Goal: Task Accomplishment & Management: Use online tool/utility

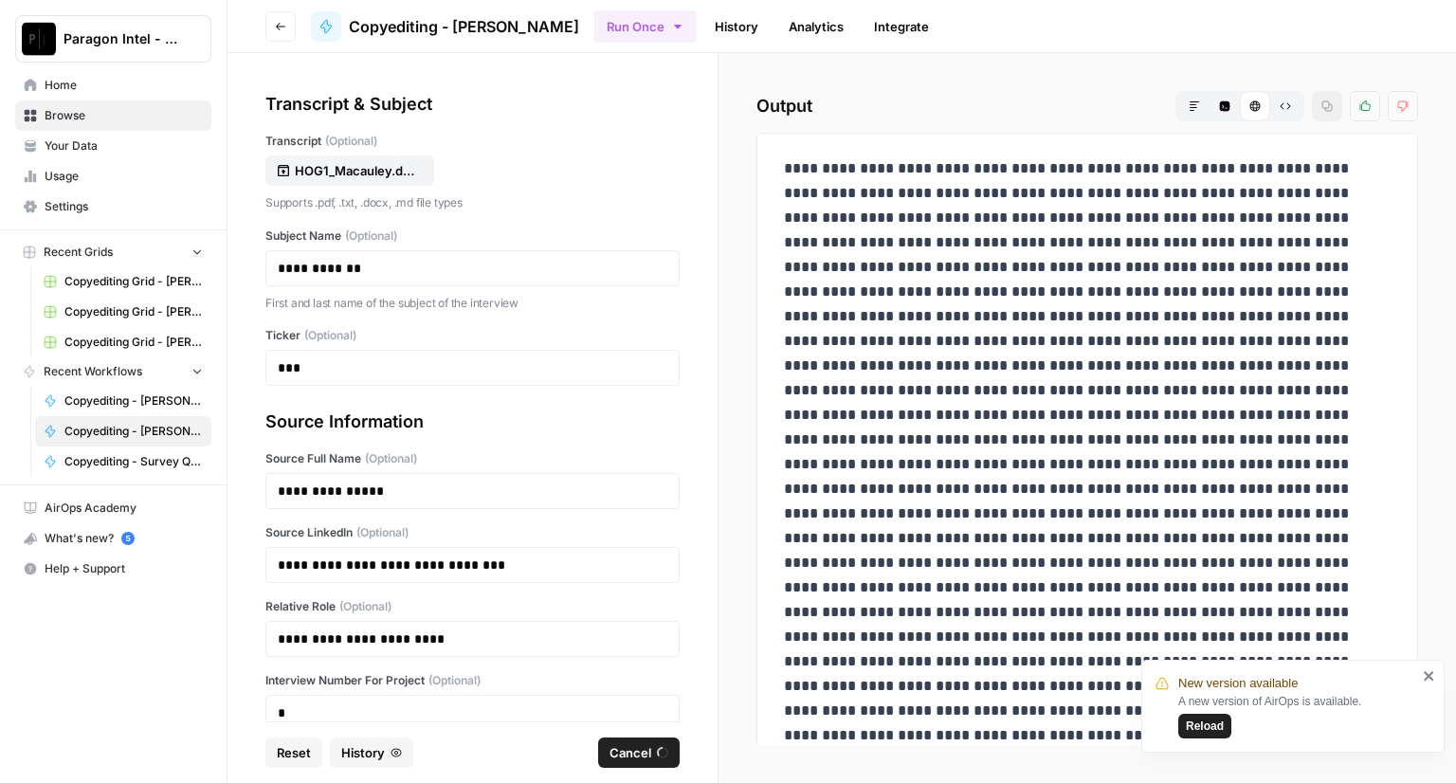
scroll to position [103, 0]
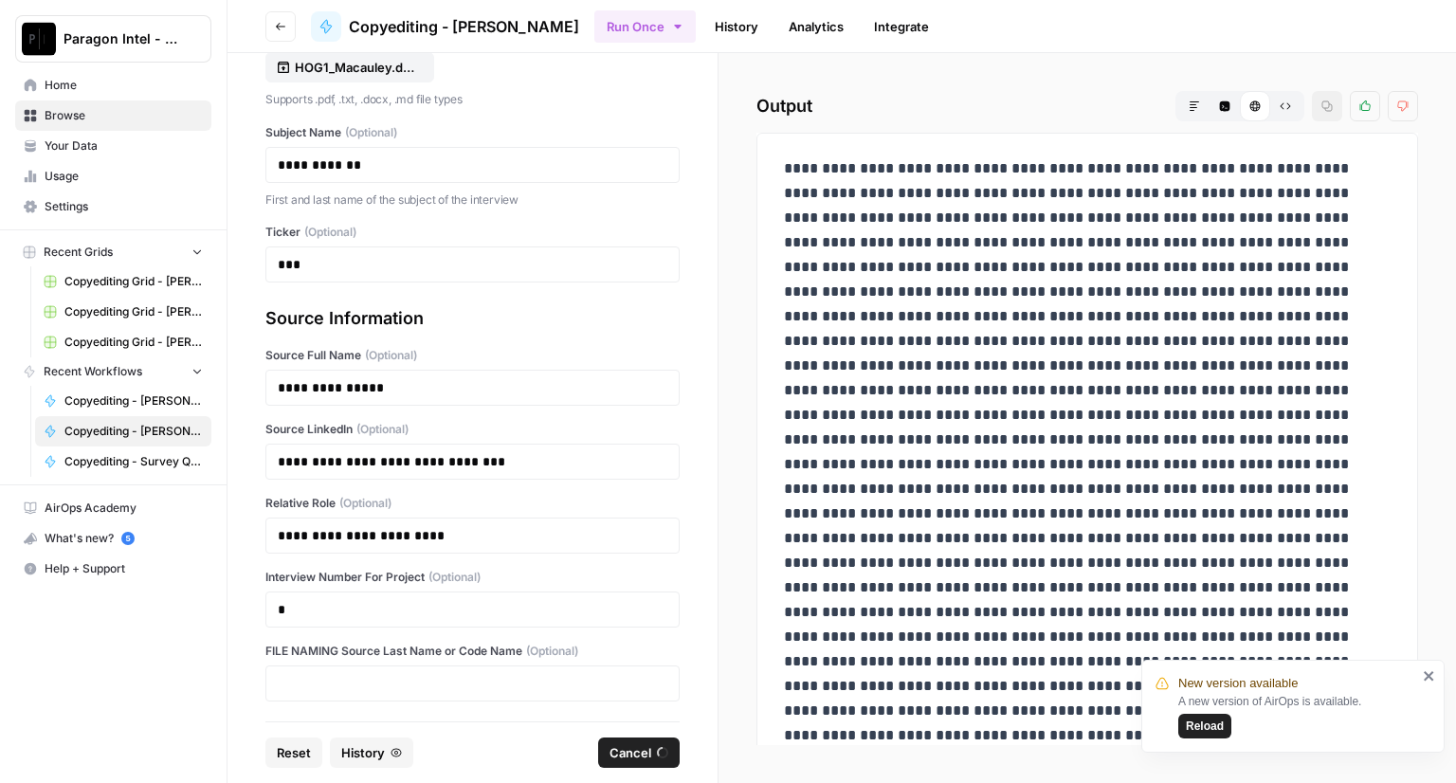
click at [1435, 676] on icon "close" at bounding box center [1429, 676] width 13 height 15
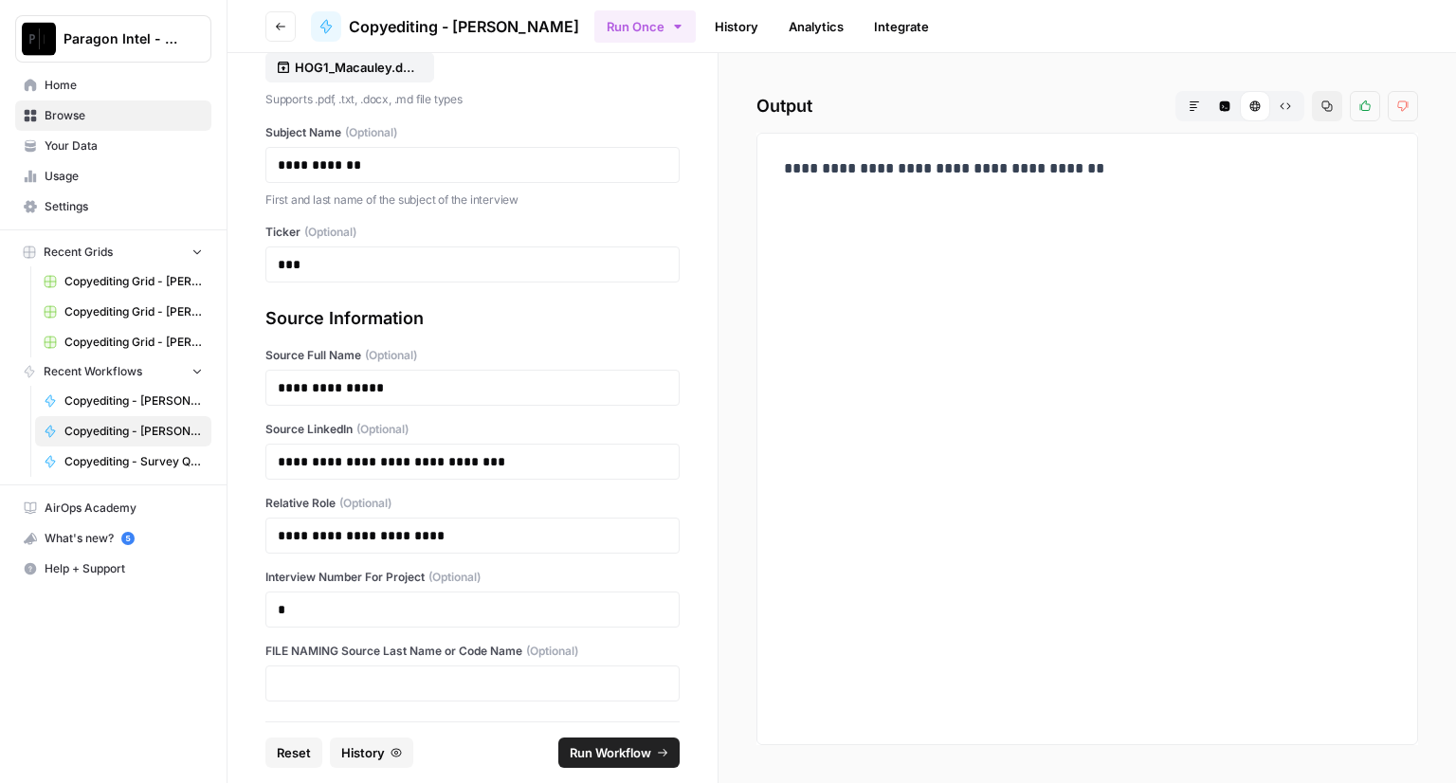
click at [48, 79] on span "Home" at bounding box center [124, 85] width 158 height 17
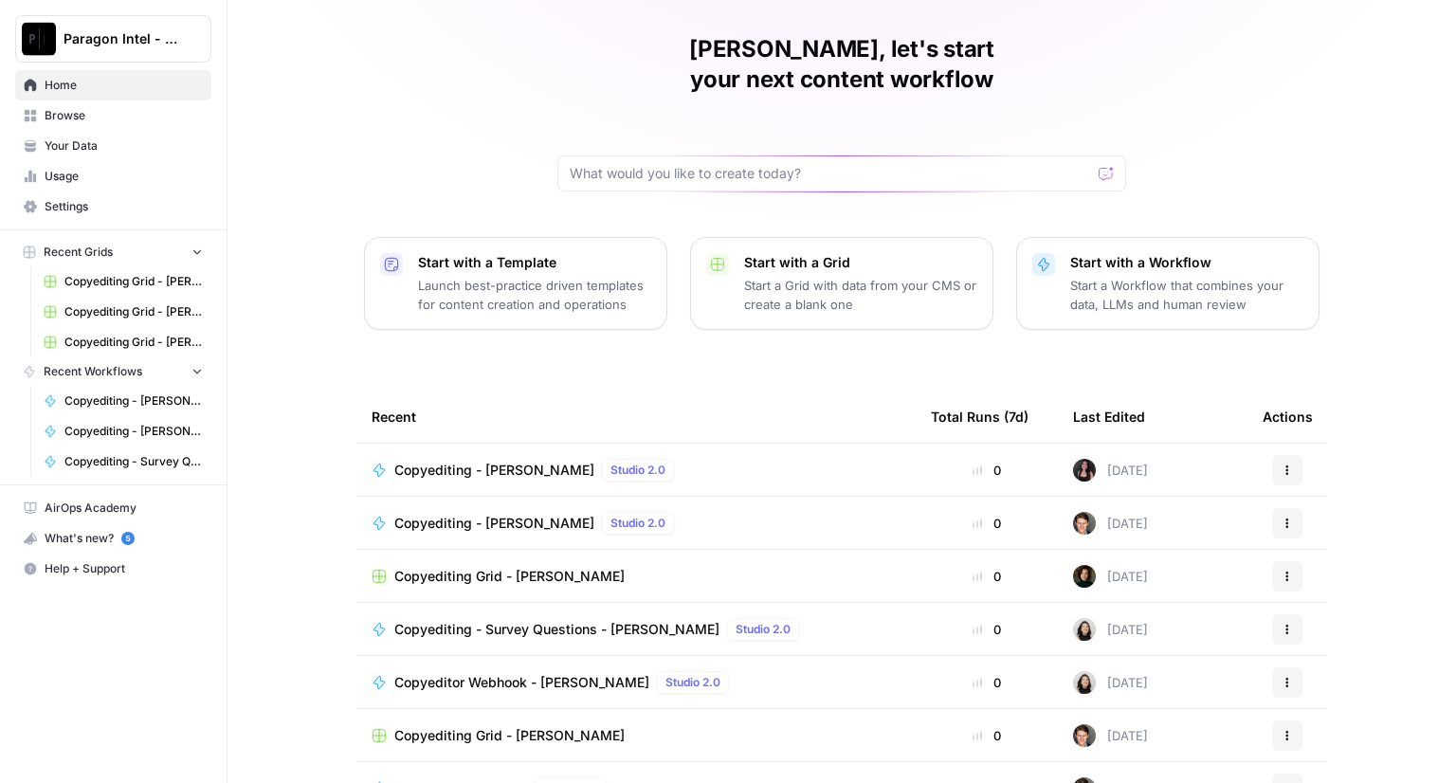
scroll to position [88, 0]
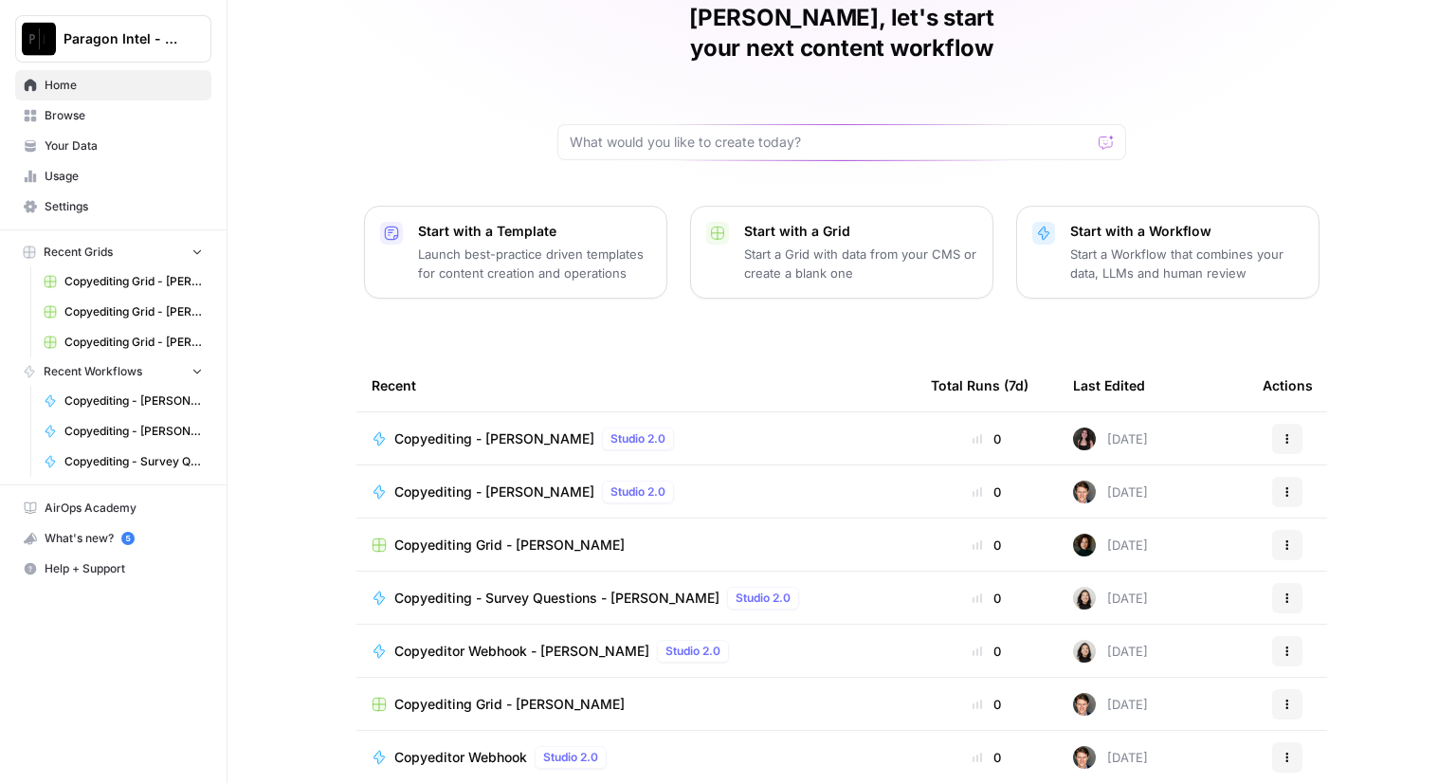
click at [471, 695] on span "Copyediting Grid - [PERSON_NAME]" at bounding box center [509, 704] width 230 height 19
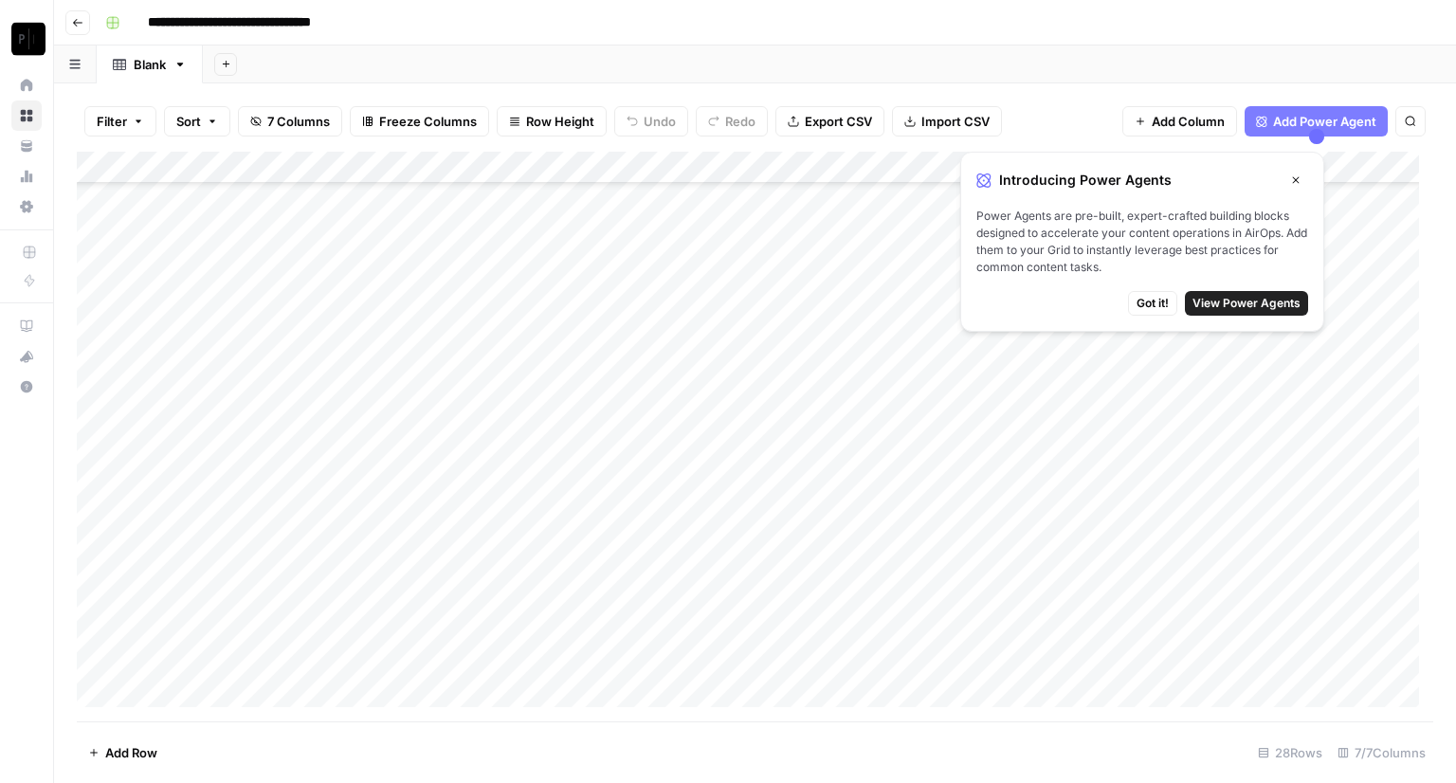
scroll to position [410, 0]
click at [1164, 305] on span "Got it!" at bounding box center [1153, 303] width 32 height 17
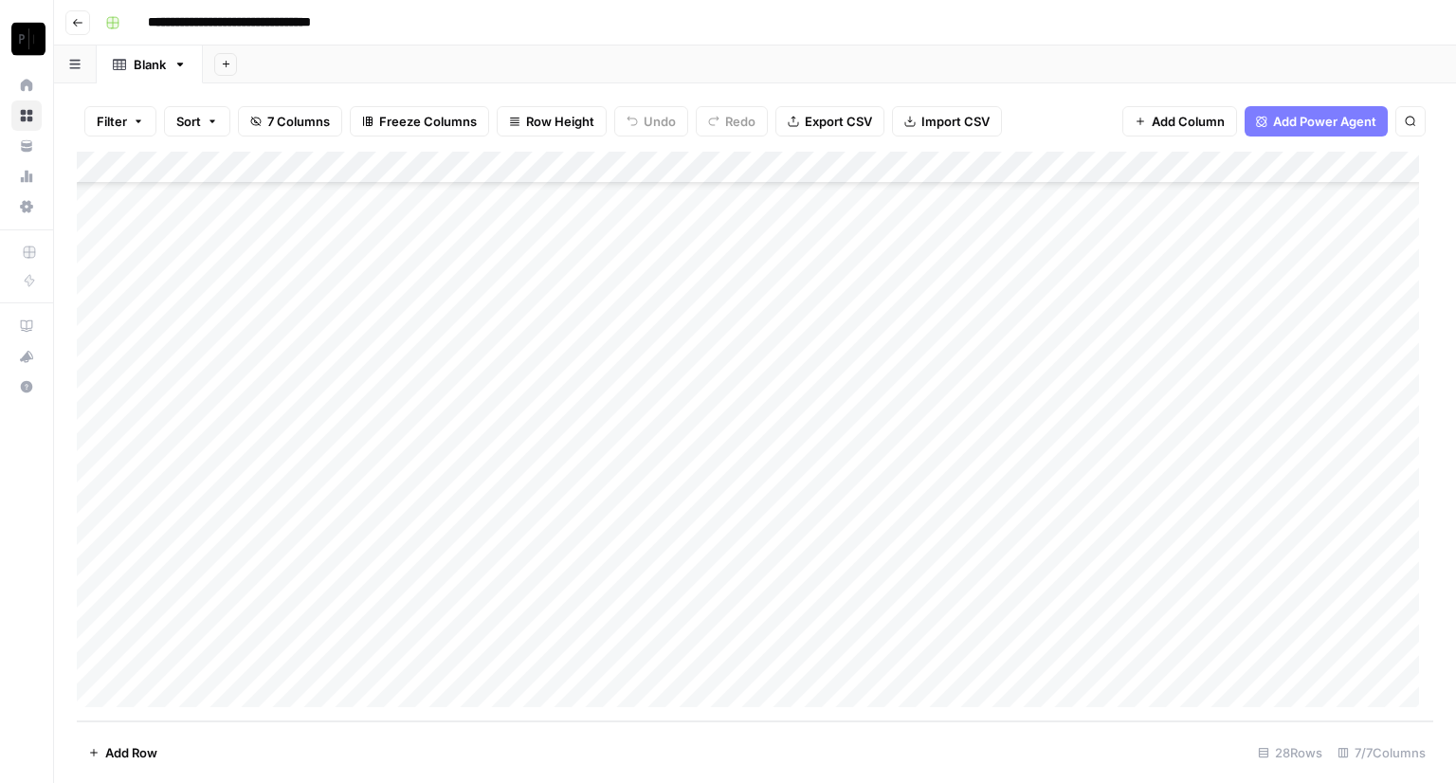
click at [1066, 653] on div "Add Column" at bounding box center [755, 437] width 1357 height 570
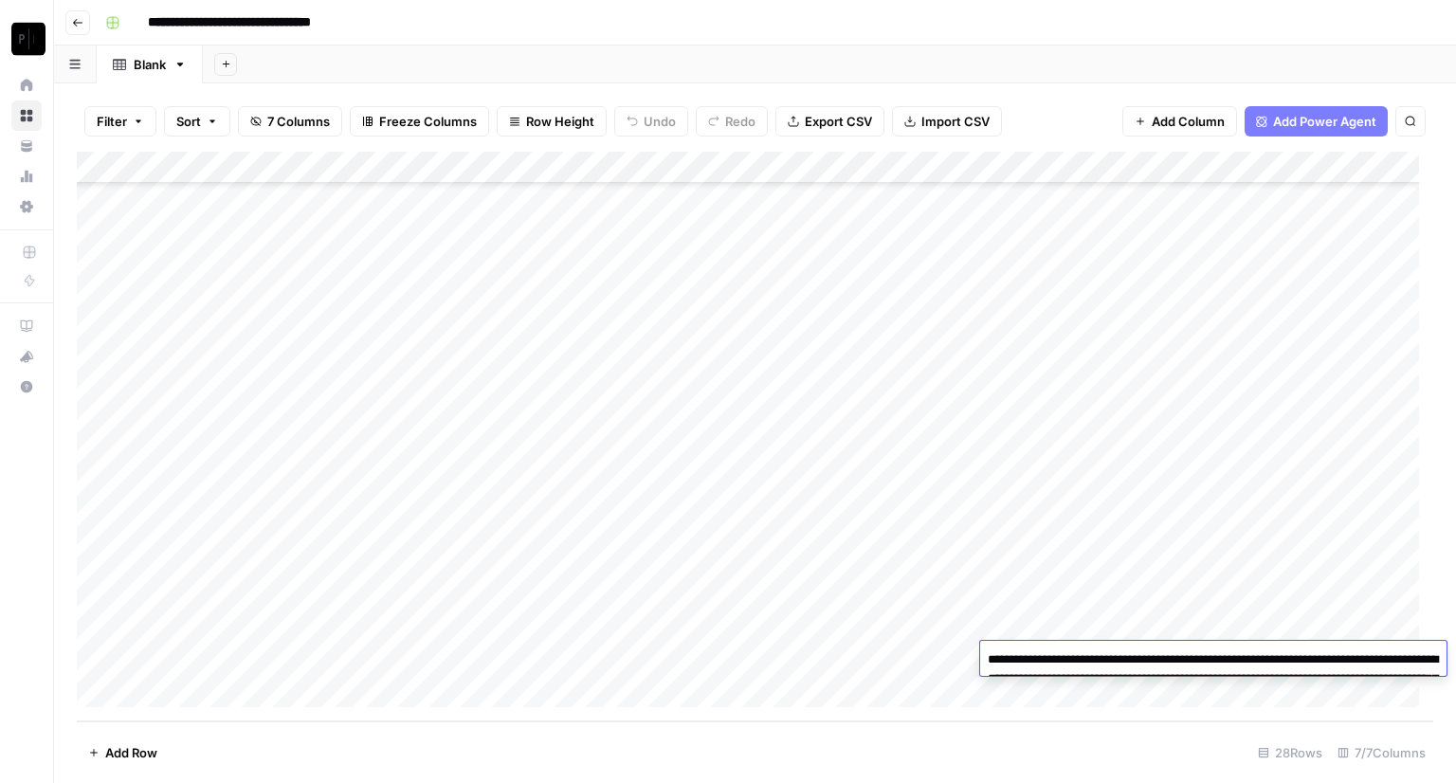
click at [1047, 687] on textarea "**********" at bounding box center [1213, 688] width 467 height 83
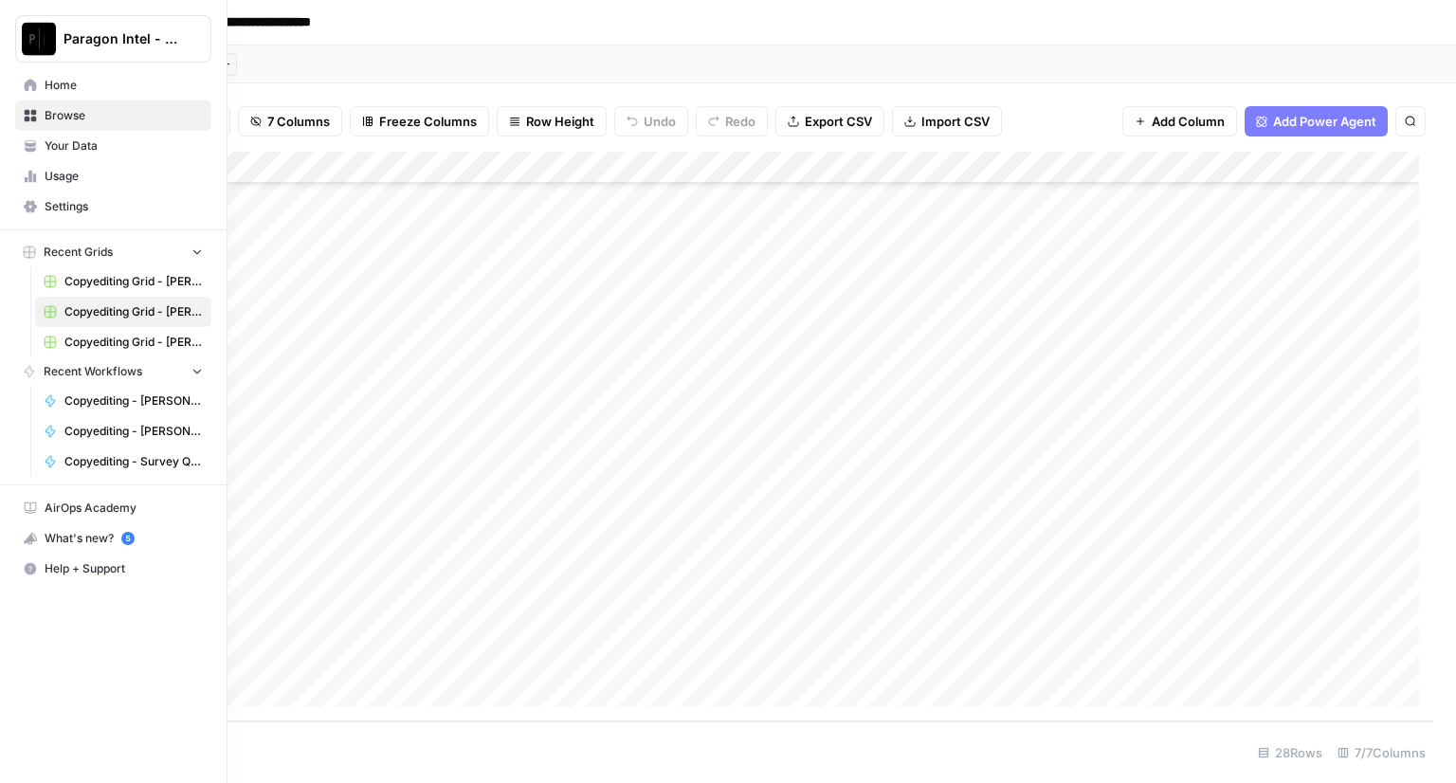
click at [45, 82] on span "Home" at bounding box center [124, 85] width 158 height 17
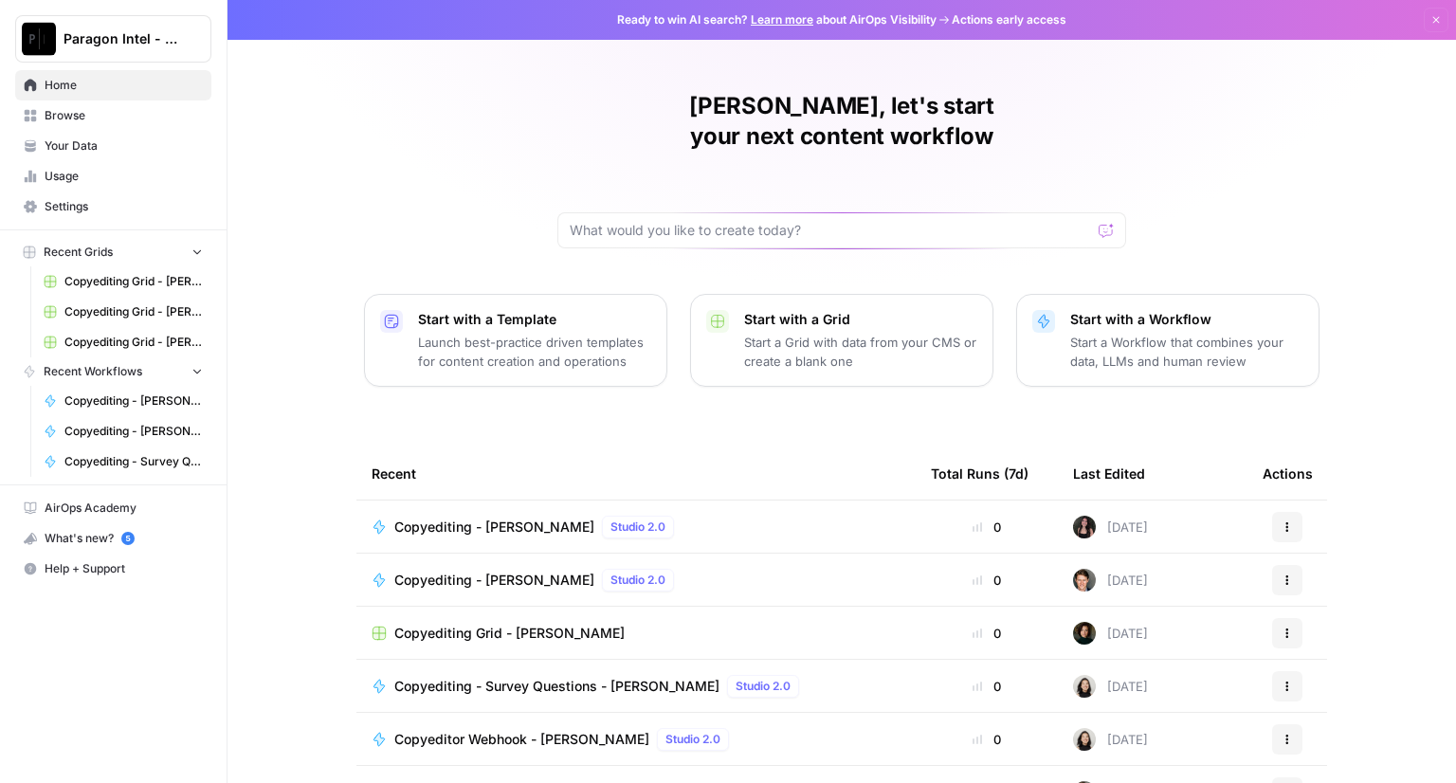
click at [432, 181] on div "[PERSON_NAME], let's start your next content workflow Start with a Template Lau…" at bounding box center [842, 451] width 1229 height 903
click at [441, 518] on span "Copyediting - [PERSON_NAME]" at bounding box center [494, 527] width 200 height 19
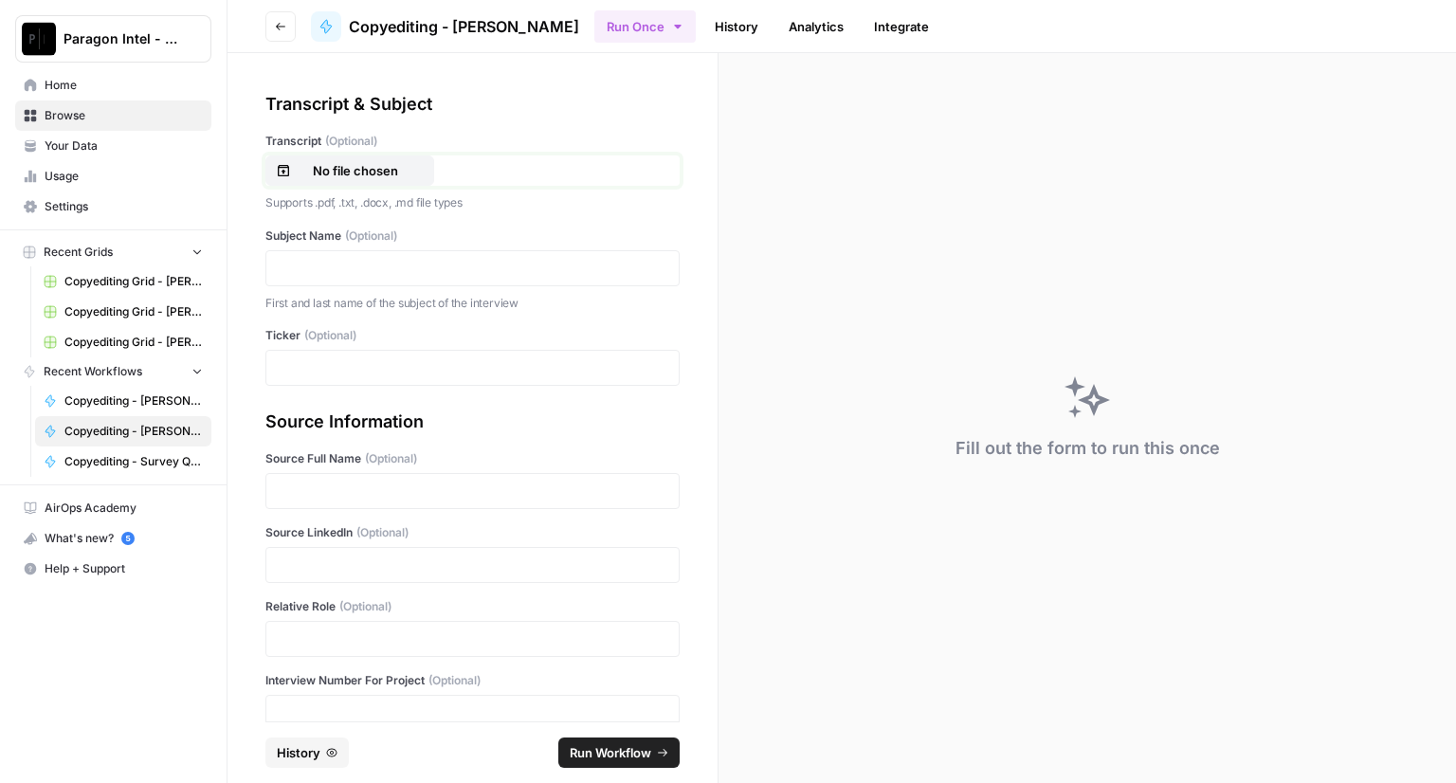
click at [312, 161] on p "No file chosen" at bounding box center [355, 170] width 121 height 19
click at [340, 265] on p at bounding box center [473, 268] width 390 height 19
click at [297, 358] on p at bounding box center [473, 367] width 390 height 19
click at [375, 482] on p at bounding box center [473, 491] width 390 height 19
click at [339, 556] on p at bounding box center [473, 565] width 390 height 19
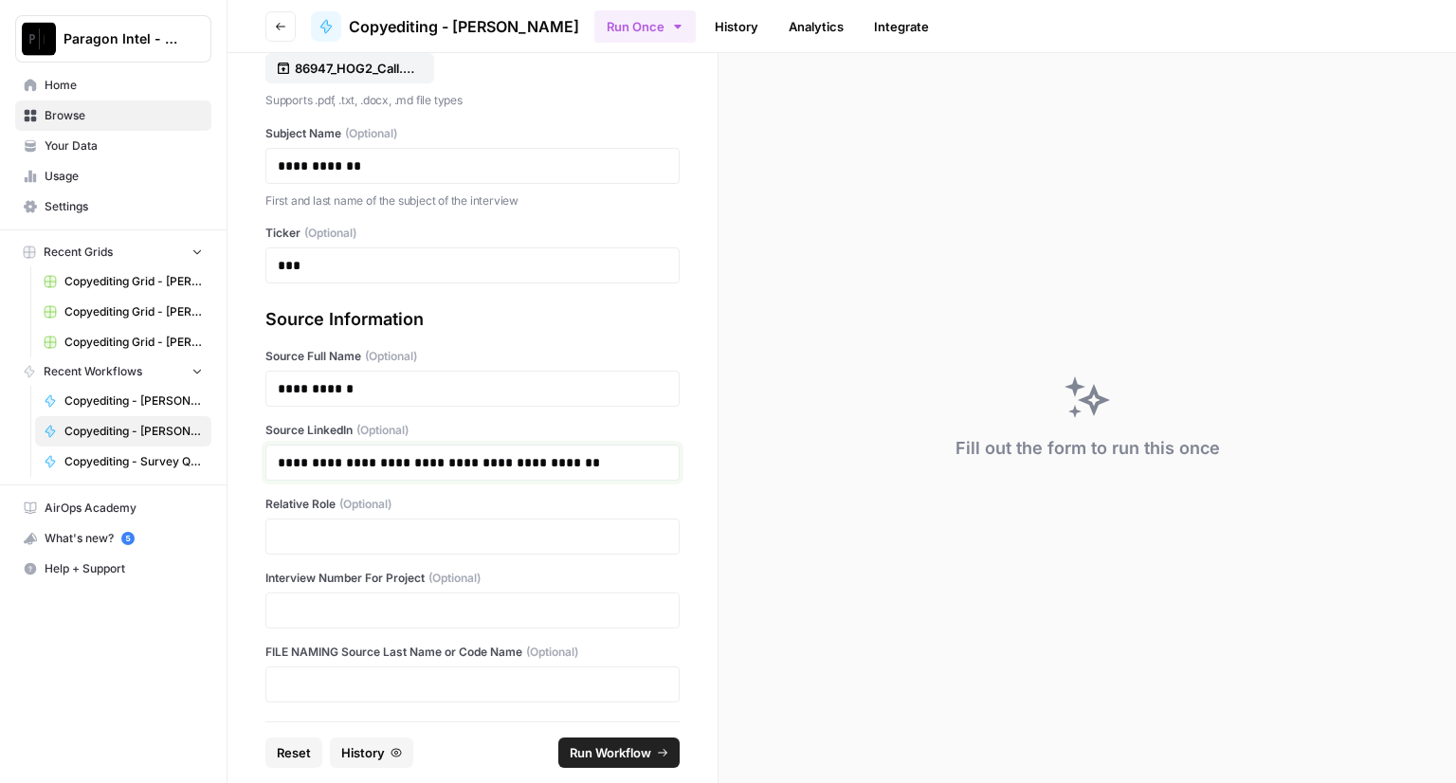
scroll to position [103, 0]
click at [334, 526] on p at bounding box center [473, 535] width 390 height 19
click at [321, 600] on p at bounding box center [473, 609] width 390 height 19
click at [607, 749] on span "Run Workflow" at bounding box center [611, 752] width 82 height 19
